Goal: Task Accomplishment & Management: Manage account settings

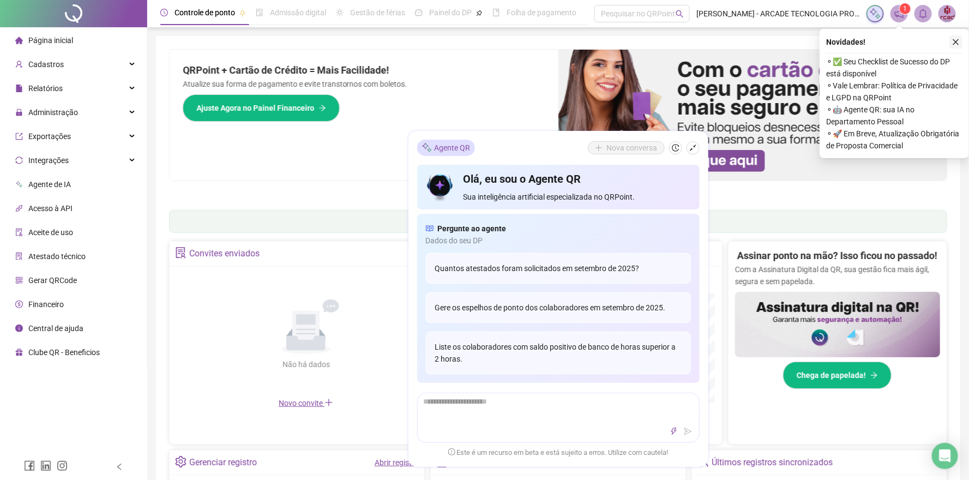
click at [956, 43] on icon "close" at bounding box center [957, 42] width 8 height 8
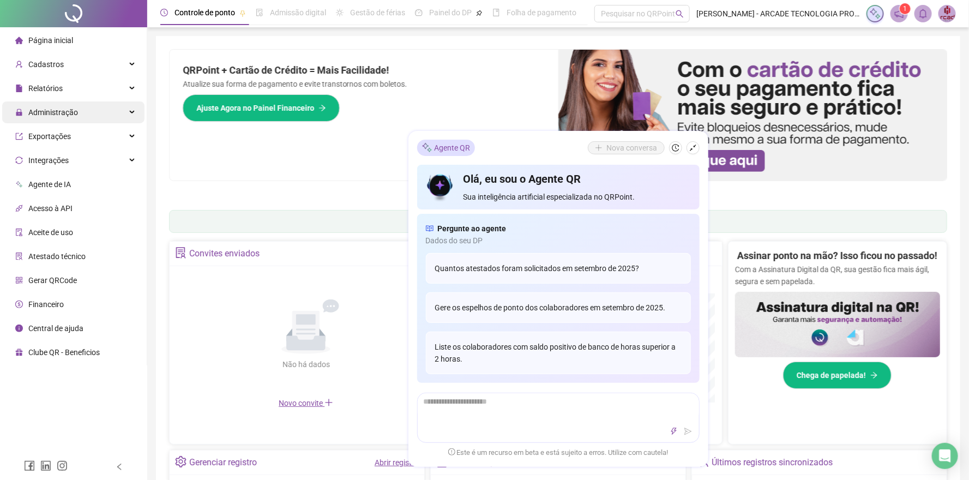
click at [82, 111] on div "Administração" at bounding box center [73, 112] width 142 height 22
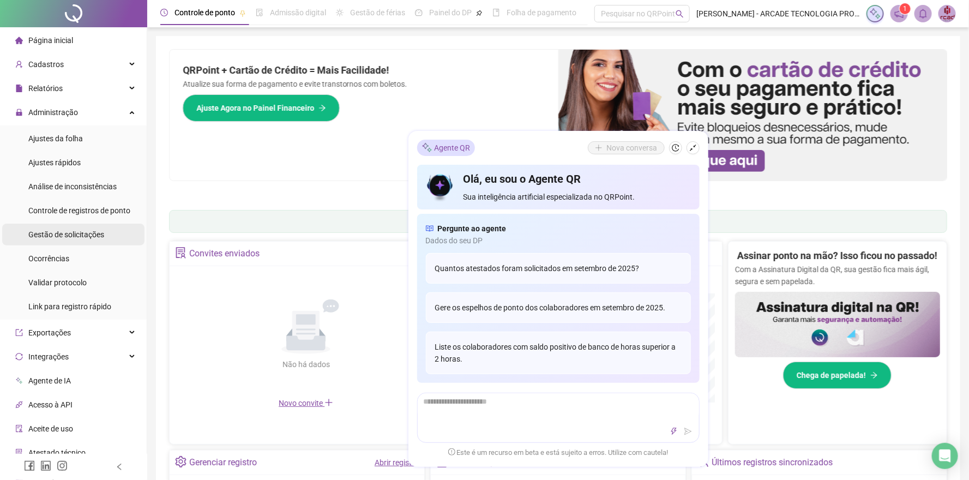
click at [82, 236] on span "Gestão de solicitações" at bounding box center [66, 234] width 76 height 9
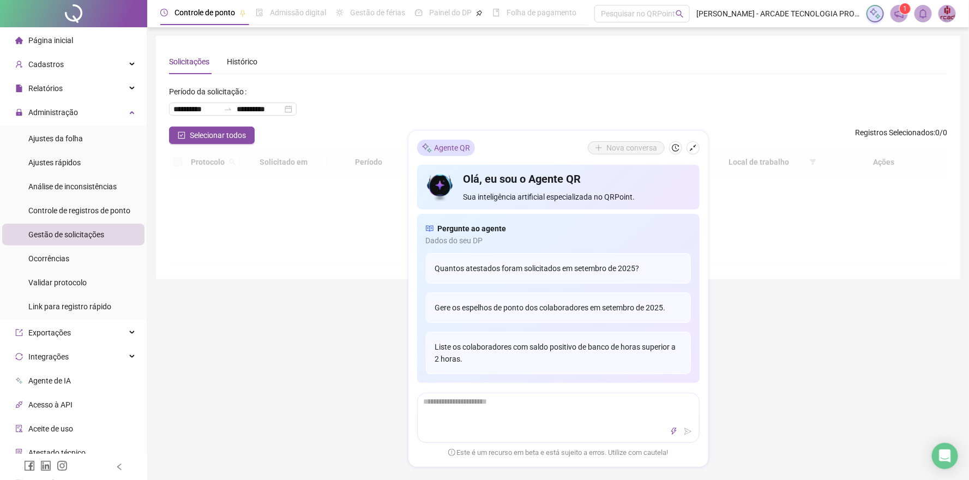
click at [815, 250] on div at bounding box center [558, 207] width 779 height 117
click at [692, 144] on icon "shrink" at bounding box center [694, 148] width 8 height 8
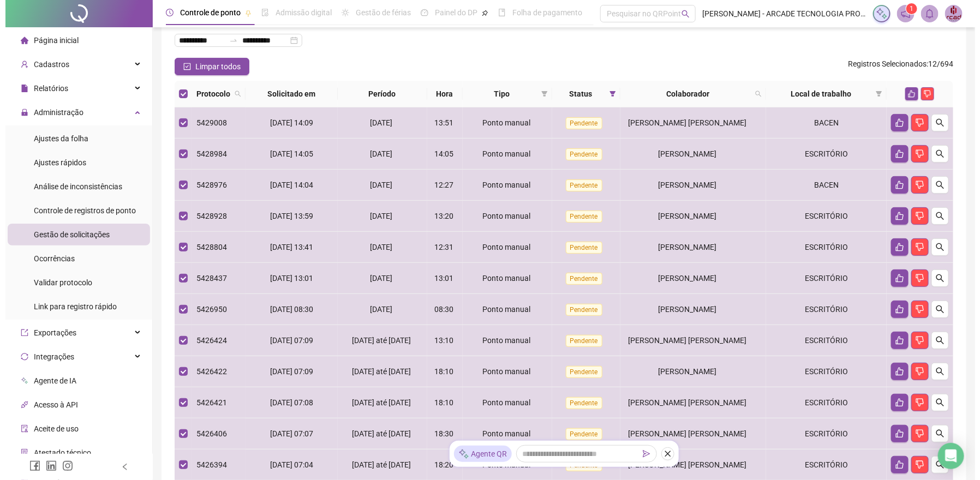
scroll to position [67, 0]
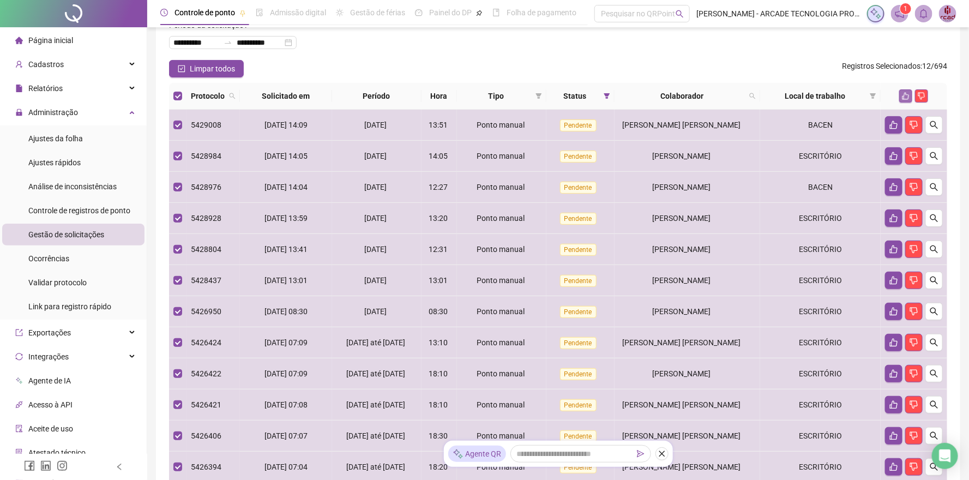
click at [905, 95] on icon "like" at bounding box center [906, 96] width 8 height 8
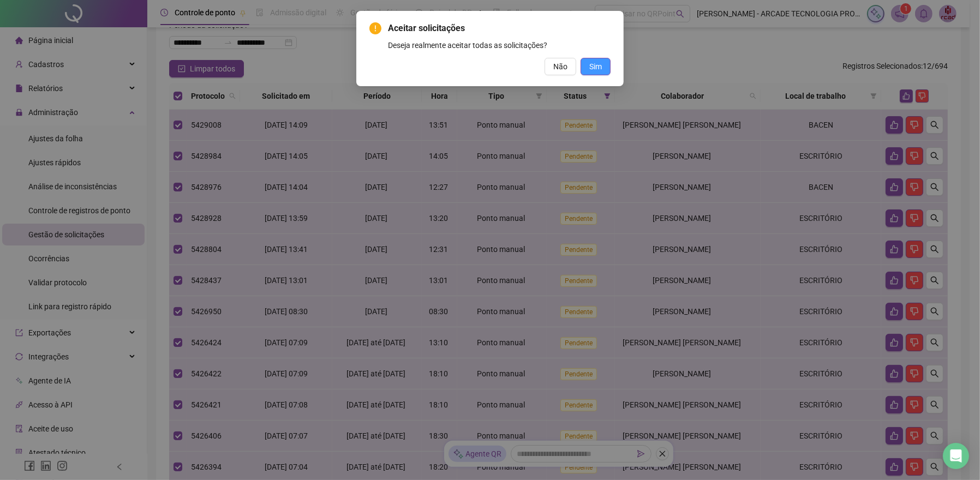
click at [594, 67] on span "Sim" at bounding box center [595, 67] width 13 height 12
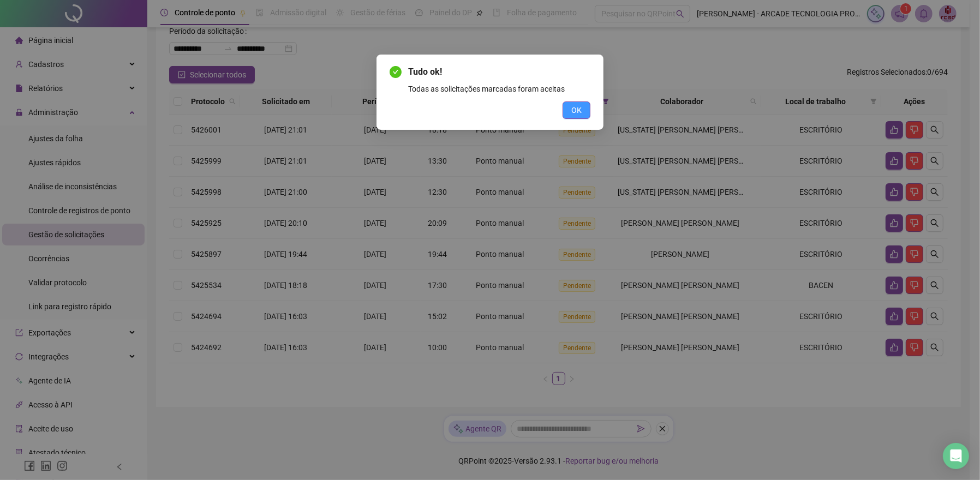
scroll to position [62, 0]
click at [580, 114] on span "OK" at bounding box center [576, 110] width 10 height 12
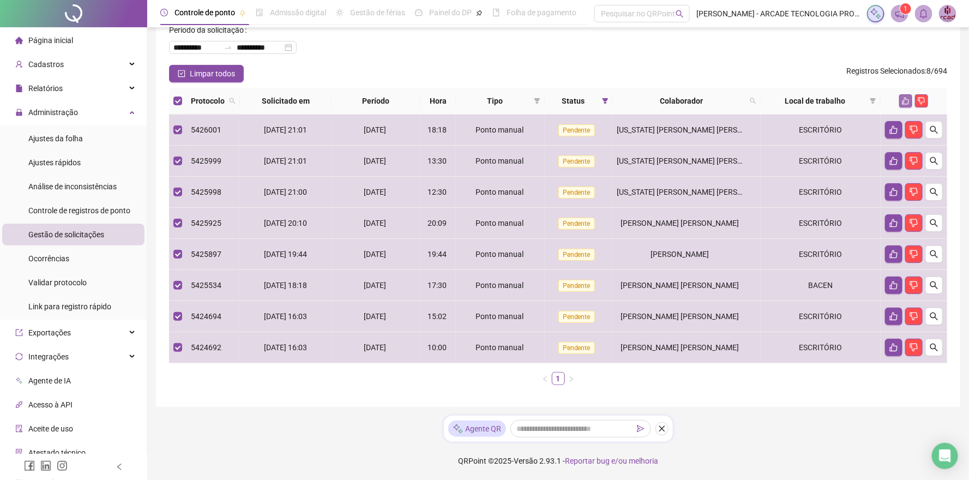
click at [907, 101] on icon "like" at bounding box center [906, 101] width 8 height 8
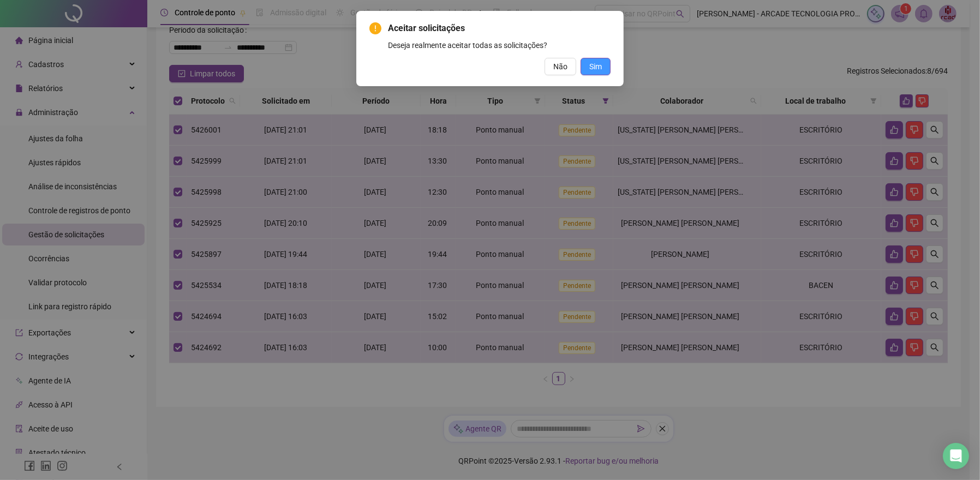
click at [597, 70] on span "Sim" at bounding box center [595, 67] width 13 height 12
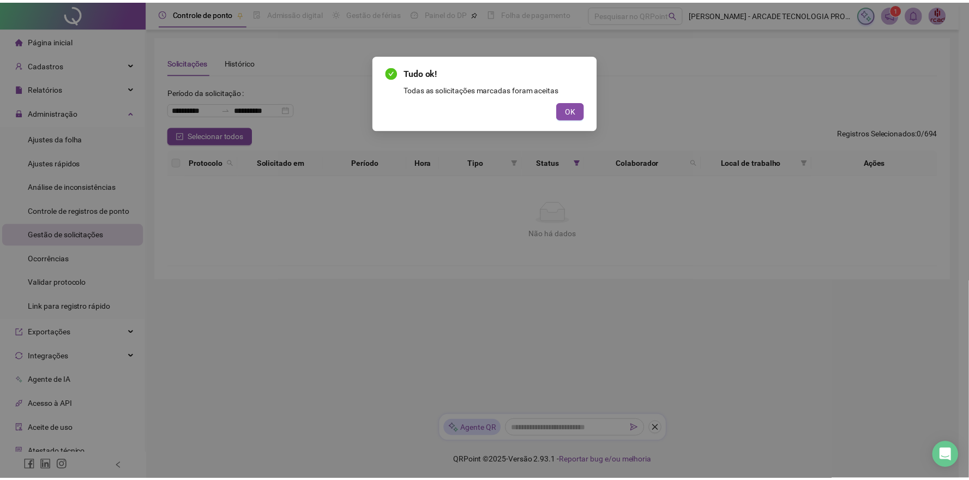
scroll to position [0, 0]
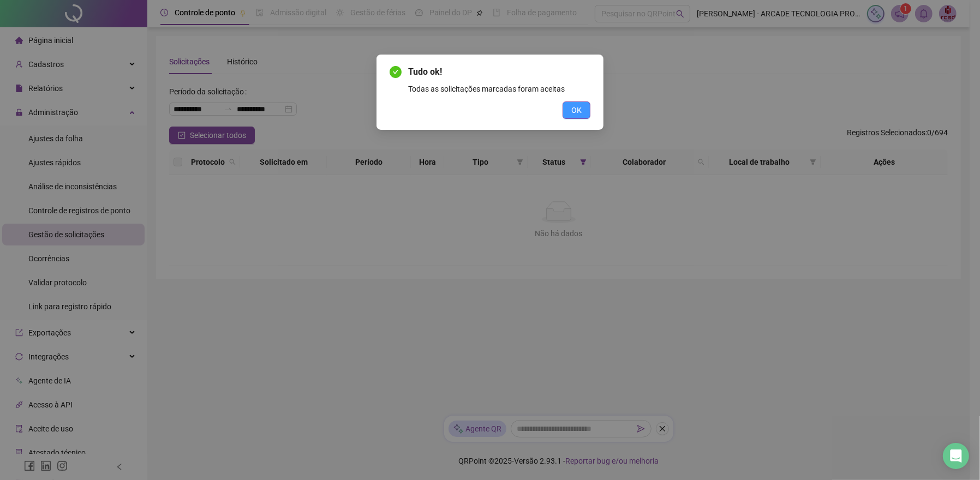
click at [580, 112] on span "OK" at bounding box center [576, 110] width 10 height 12
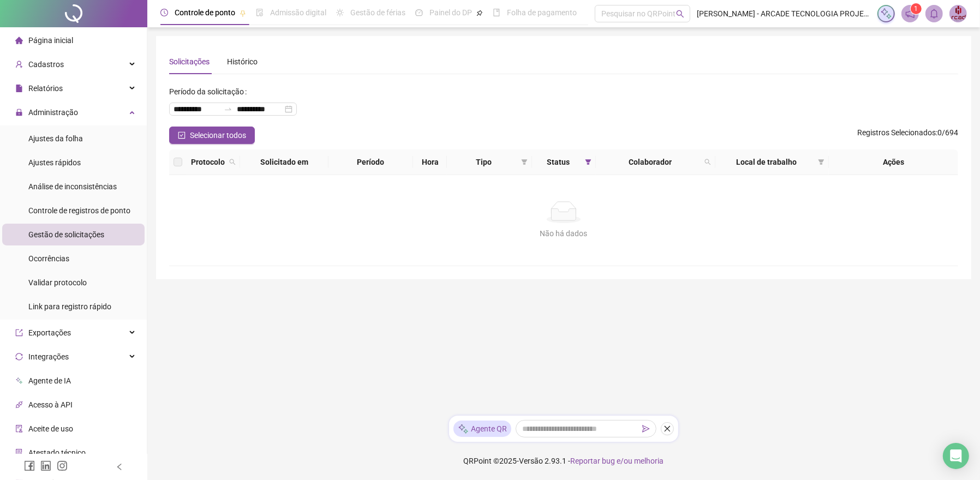
click at [55, 41] on span "Página inicial" at bounding box center [50, 40] width 45 height 9
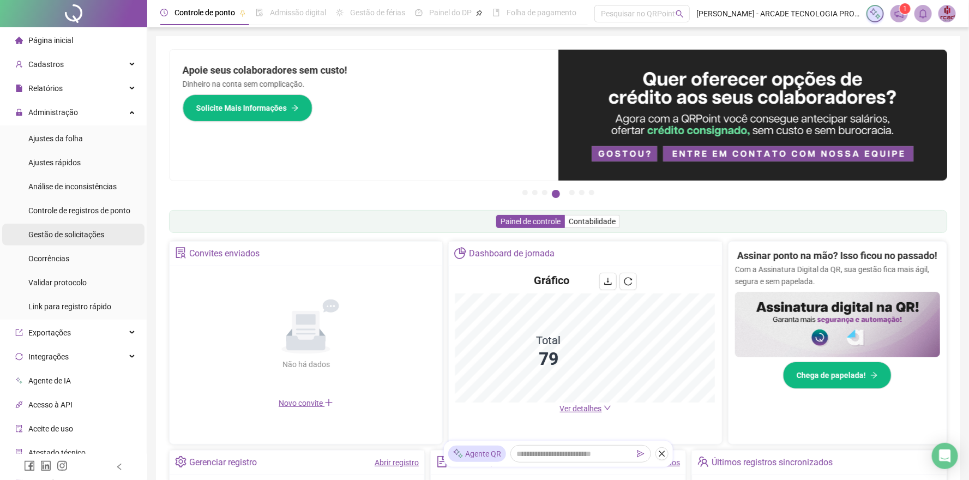
click at [79, 236] on span "Gestão de solicitações" at bounding box center [66, 234] width 76 height 9
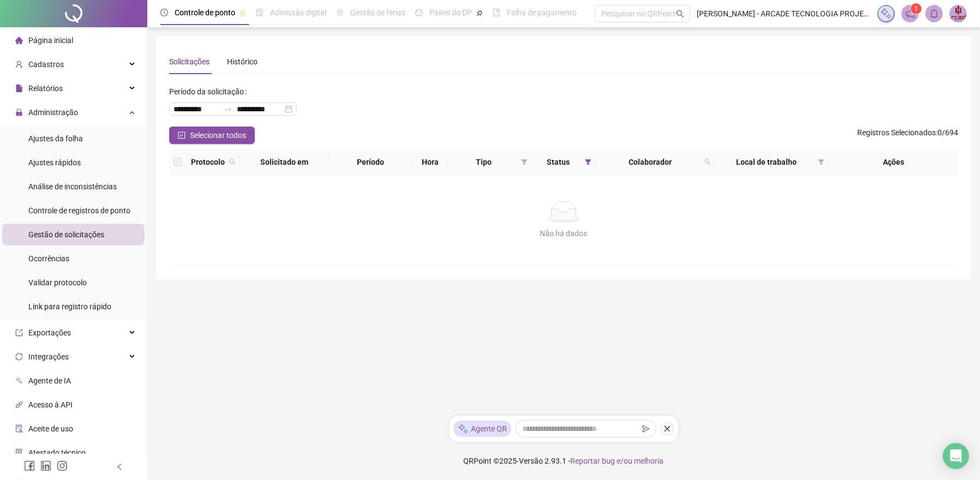
click at [57, 40] on span "Página inicial" at bounding box center [50, 40] width 45 height 9
